Goal: Task Accomplishment & Management: Use online tool/utility

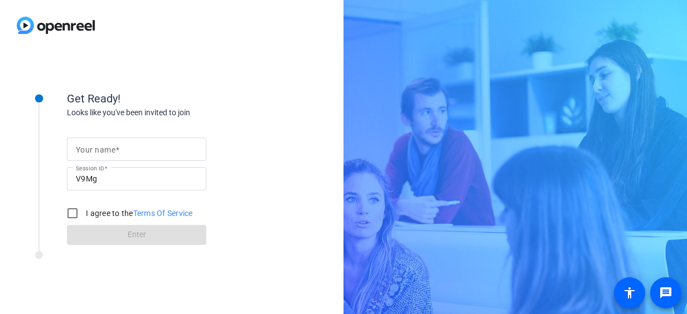
click at [135, 139] on div at bounding box center [136, 149] width 121 height 23
type input "[PERSON_NAME]"
drag, startPoint x: 67, startPoint y: 213, endPoint x: 75, endPoint y: 212, distance: 7.9
click at [67, 213] on input "I agree to the Terms Of Service" at bounding box center [72, 213] width 22 height 22
checkbox input "true"
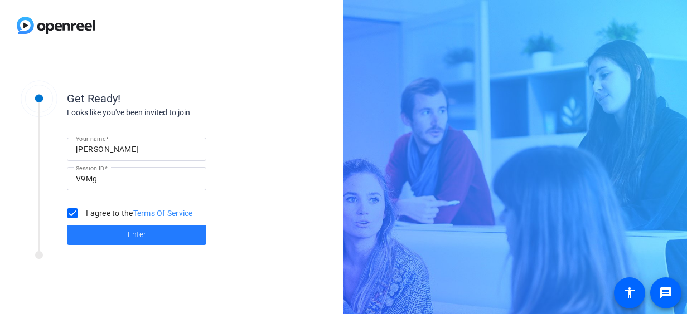
click at [145, 237] on span "Enter" at bounding box center [137, 235] width 18 height 12
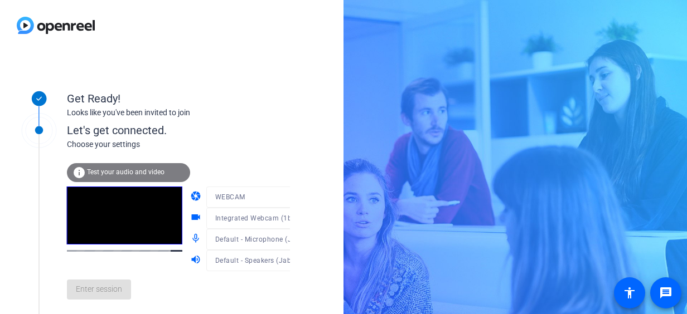
click at [133, 174] on span "Test your audio and video" at bounding box center [125, 172] width 77 height 8
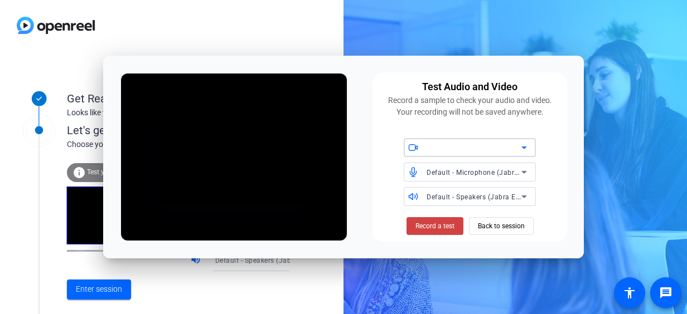
drag, startPoint x: 494, startPoint y: 218, endPoint x: 340, endPoint y: 264, distance: 160.3
click at [495, 218] on span "Back to session" at bounding box center [501, 226] width 47 height 21
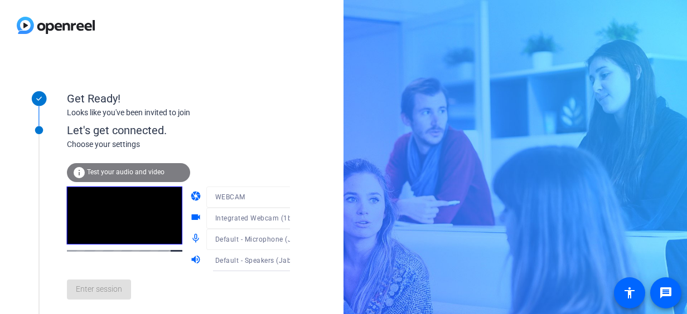
click at [109, 288] on div "Enter session" at bounding box center [190, 289] width 246 height 37
click at [89, 291] on span "Enter session" at bounding box center [99, 290] width 46 height 12
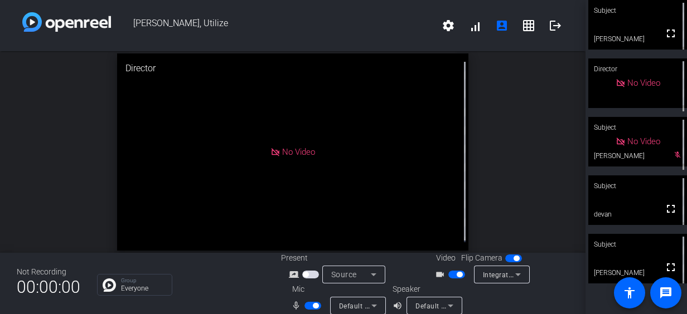
click at [309, 306] on span "button" at bounding box center [312, 306] width 17 height 8
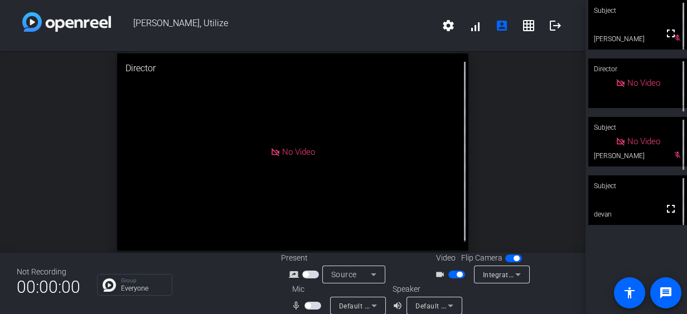
drag, startPoint x: 314, startPoint y: 305, endPoint x: 352, endPoint y: 313, distance: 38.7
click at [314, 305] on span "button" at bounding box center [312, 306] width 17 height 8
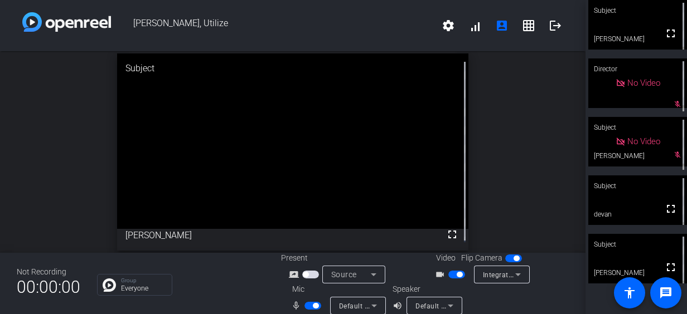
click at [309, 305] on span "button" at bounding box center [312, 306] width 17 height 8
click at [314, 304] on span "button" at bounding box center [312, 306] width 17 height 8
